Goal: Find specific page/section

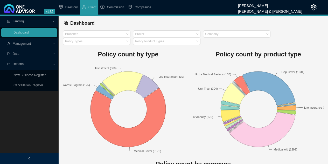
click at [38, 44] on span "Management" at bounding box center [29, 43] width 45 height 9
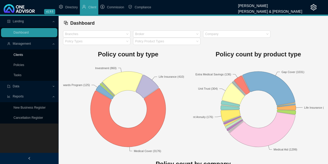
click at [21, 54] on link "Clients" at bounding box center [18, 55] width 10 height 4
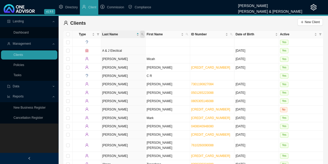
click at [142, 33] on icon "search" at bounding box center [142, 34] width 3 height 3
type input "[PERSON_NAME]"
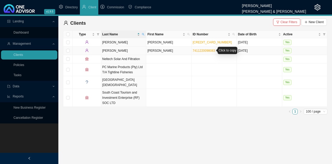
click at [206, 50] on link "7411220098083" at bounding box center [204, 51] width 23 height 4
click at [207, 42] on link "[CREDIT_CARD_NUMBER]" at bounding box center [212, 42] width 39 height 4
click at [204, 42] on link "[CREDIT_CARD_NUMBER]" at bounding box center [212, 42] width 39 height 4
